Goal: Task Accomplishment & Management: Manage account settings

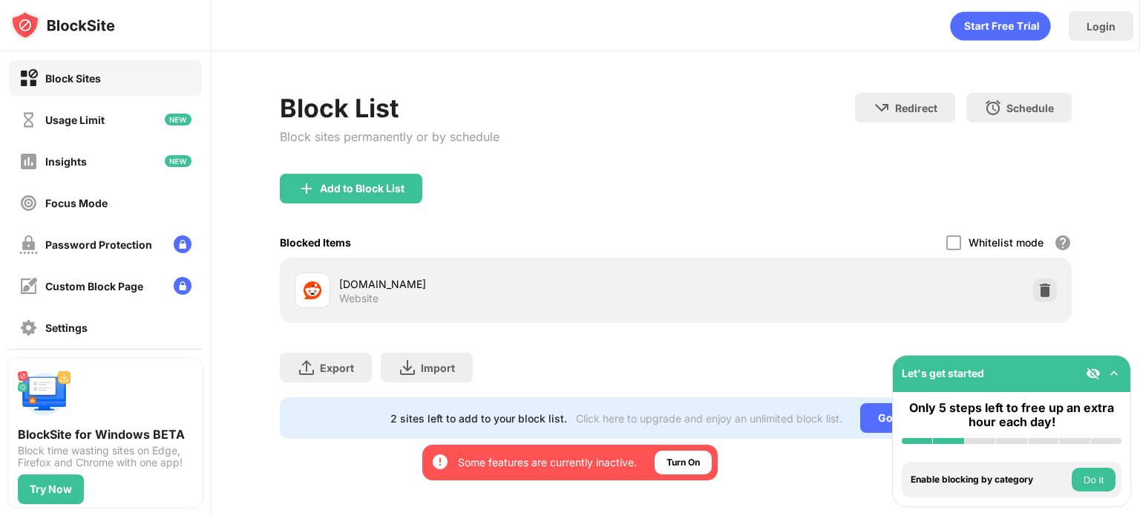
click at [386, 203] on div "Add to Block List" at bounding box center [676, 200] width 792 height 53
click at [386, 199] on div "Add to Block List" at bounding box center [351, 189] width 142 height 30
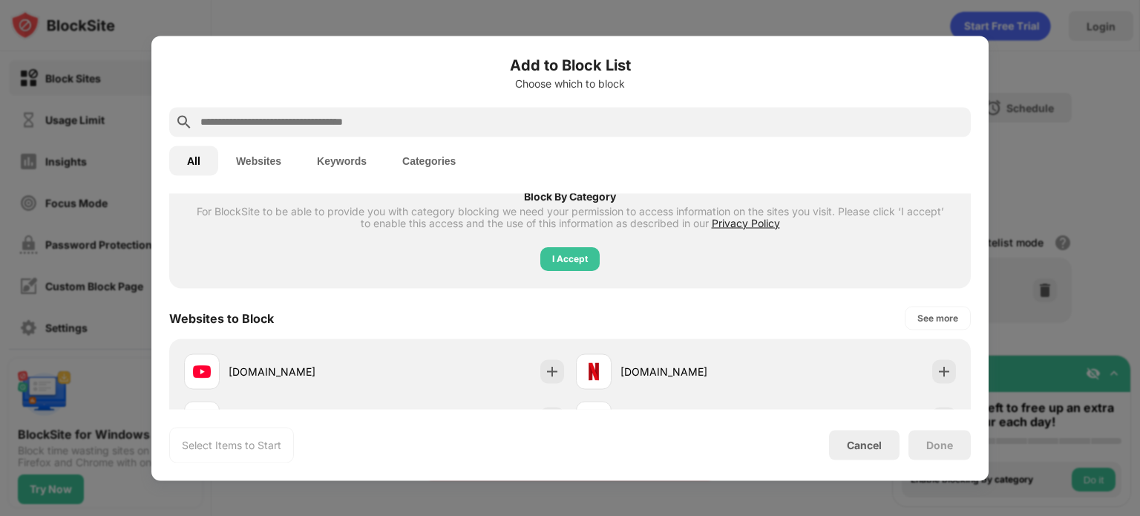
scroll to position [172, 0]
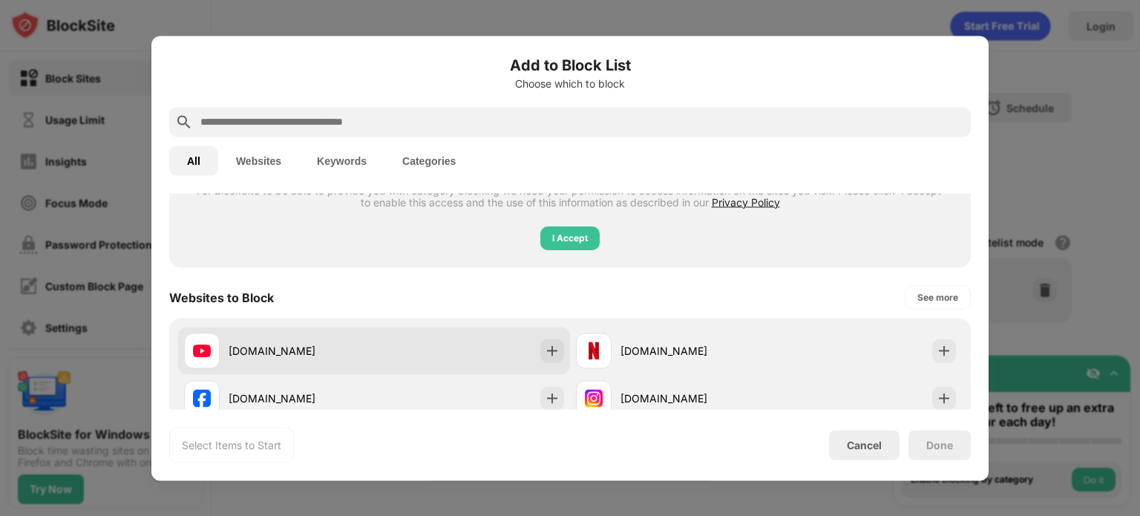
click at [395, 332] on div "[DOMAIN_NAME]" at bounding box center [374, 349] width 392 height 47
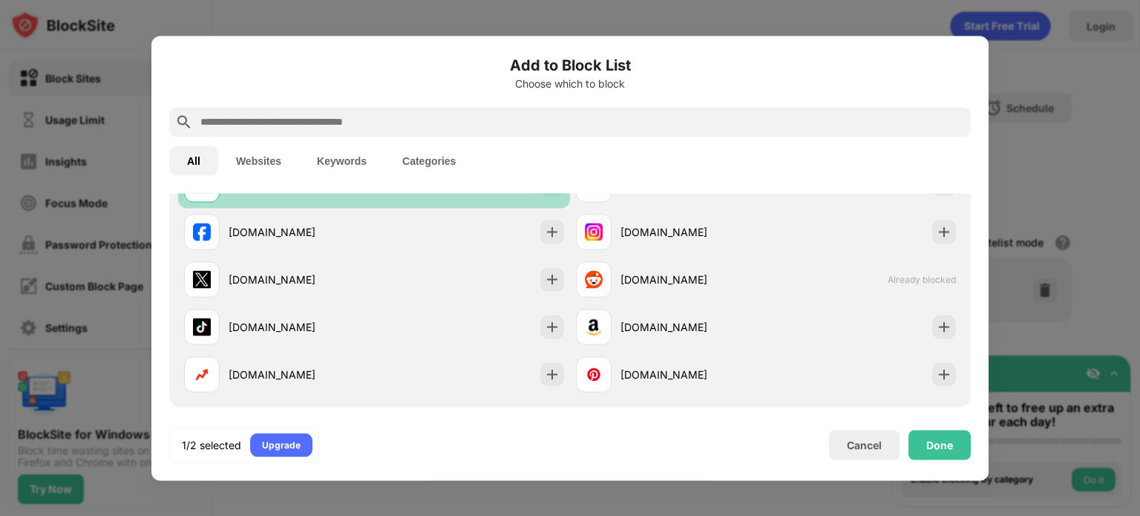
scroll to position [340, 0]
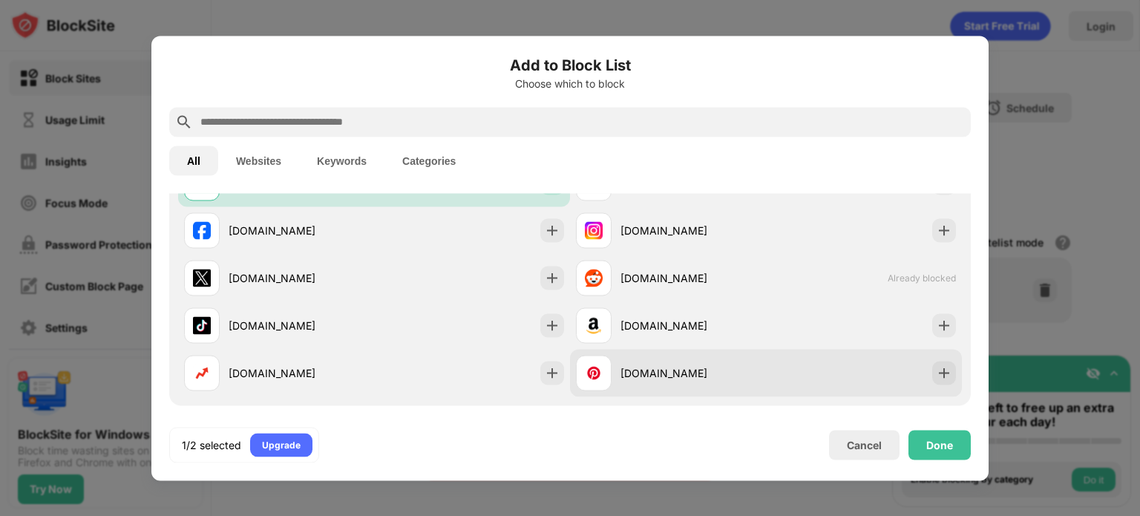
click at [723, 381] on div "[DOMAIN_NAME]" at bounding box center [671, 373] width 190 height 36
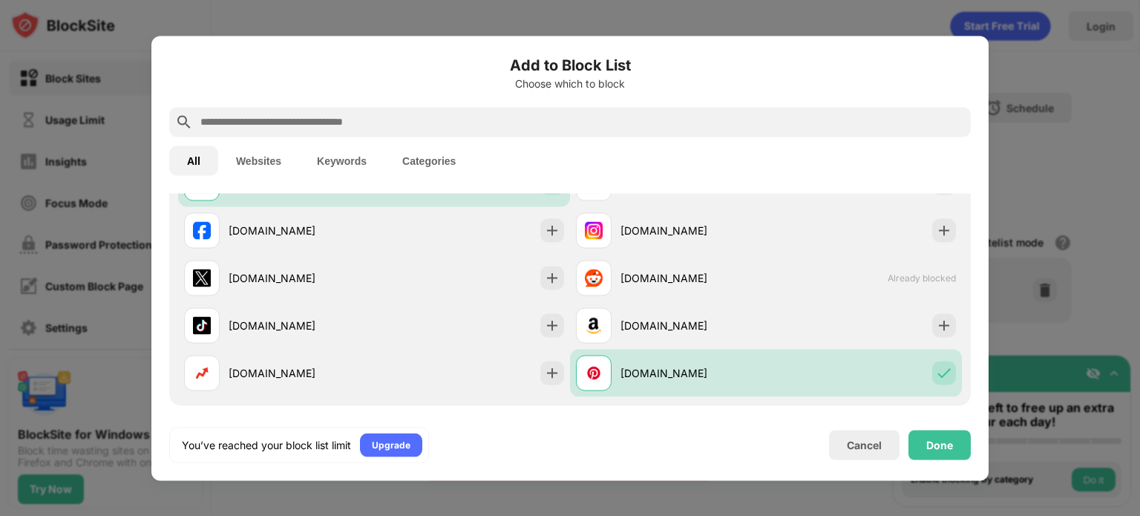
click at [933, 427] on div "You’ve reached your block list limit Upgrade Cancel Done" at bounding box center [569, 445] width 801 height 36
click at [932, 436] on div "Done" at bounding box center [939, 445] width 62 height 30
